Goal: Task Accomplishment & Management: Use online tool/utility

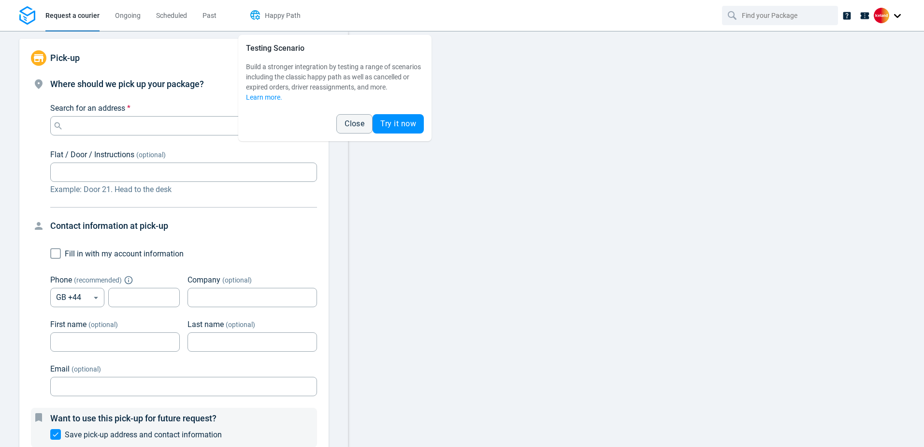
type input "10:00:00-12:00:00-188"
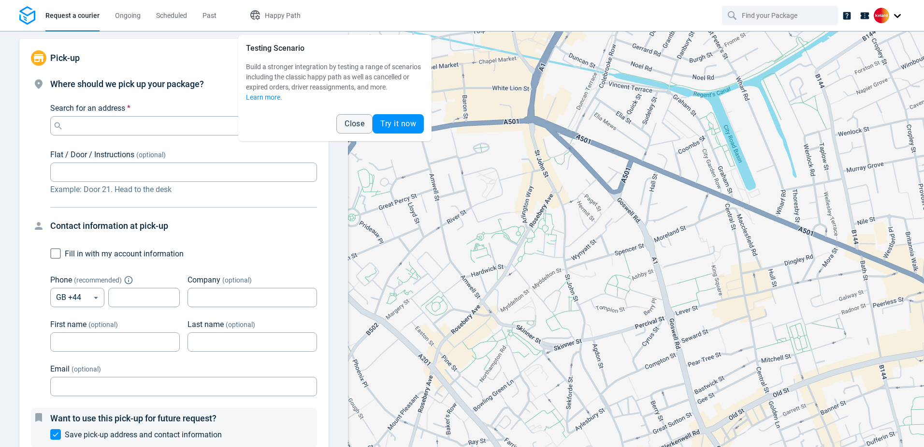
click at [572, 166] on div at bounding box center [636, 239] width 576 height 416
click at [361, 124] on span "Close" at bounding box center [355, 124] width 20 height 8
